Goal: Book appointment/travel/reservation

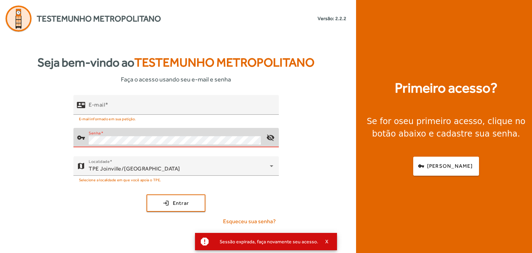
type input "**********"
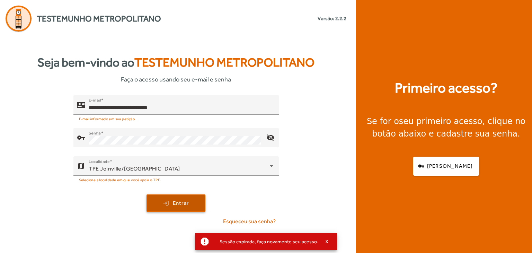
click at [188, 204] on span "Entrar" at bounding box center [181, 203] width 16 height 8
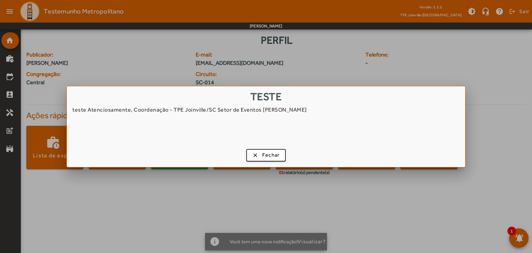
click at [262, 145] on div "teste teste Atenciosamente, Coordenação - TPE Joinville/SC Setor de Eventos [PE…" at bounding box center [266, 126] width 398 height 81
click at [259, 153] on span "button" at bounding box center [266, 155] width 38 height 17
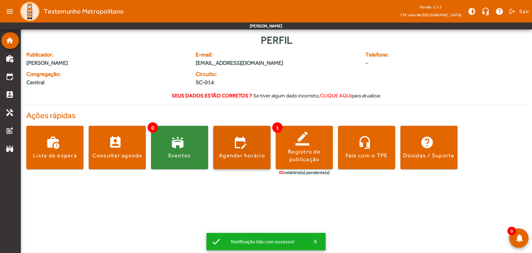
click at [217, 151] on span at bounding box center [241, 147] width 57 height 17
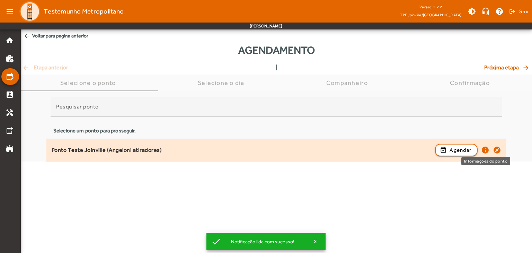
click at [483, 151] on mat-icon "info" at bounding box center [485, 150] width 8 height 8
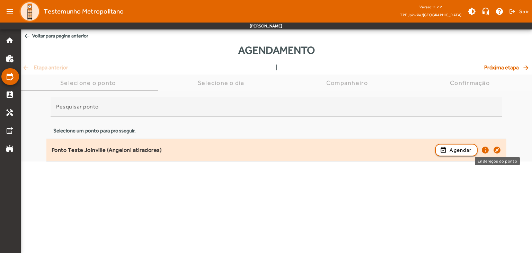
click at [496, 149] on mat-icon "explore" at bounding box center [497, 150] width 8 height 8
